Goal: Task Accomplishment & Management: Manage account settings

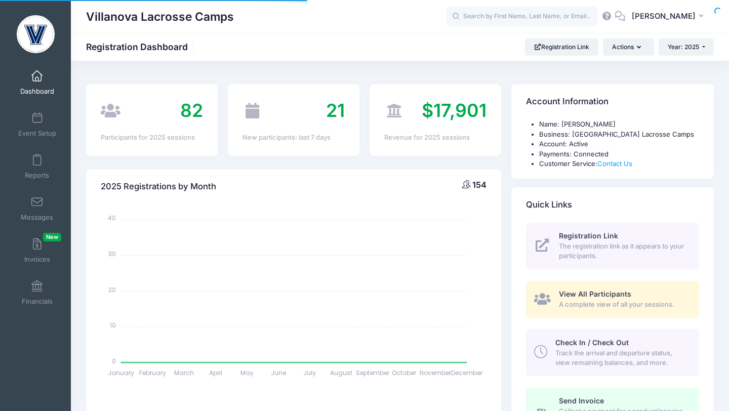
select select
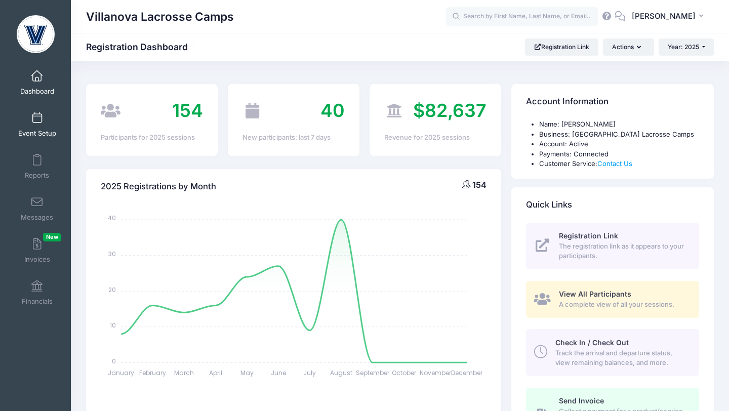
click at [37, 117] on span at bounding box center [37, 118] width 0 height 11
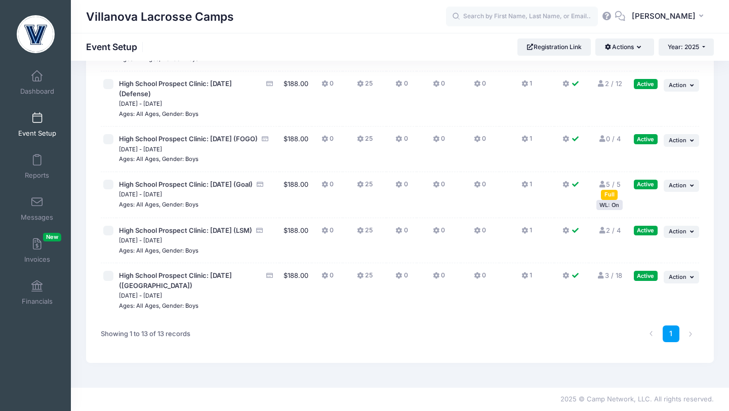
scroll to position [513, 0]
